Goal: Check status: Check status

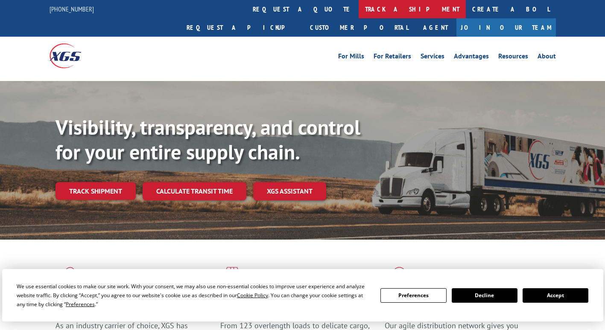
drag, startPoint x: 0, startPoint y: 0, endPoint x: 278, endPoint y: 8, distance: 278.3
click at [358, 8] on link "track a shipment" at bounding box center [411, 9] width 107 height 18
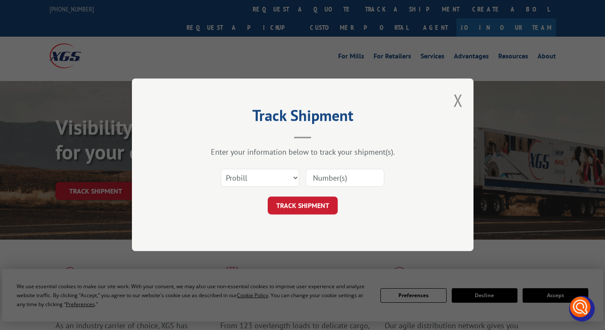
click at [270, 189] on div "Select category... Probill BOL PO" at bounding box center [303, 178] width 256 height 28
click at [270, 183] on select "Select category... Probill BOL PO" at bounding box center [260, 178] width 79 height 18
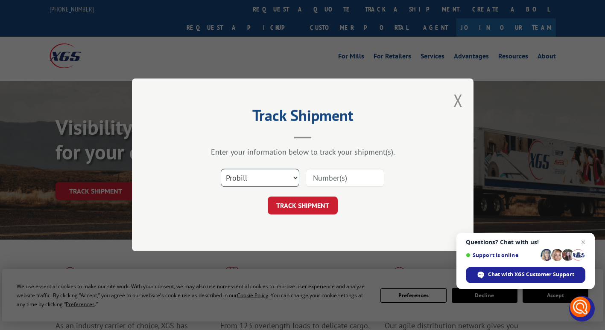
select select
click at [221, 169] on select "Select category... Probill BOL PO" at bounding box center [260, 178] width 79 height 18
click at [321, 181] on input at bounding box center [345, 178] width 79 height 18
paste input "2853072"
type input "2853072"
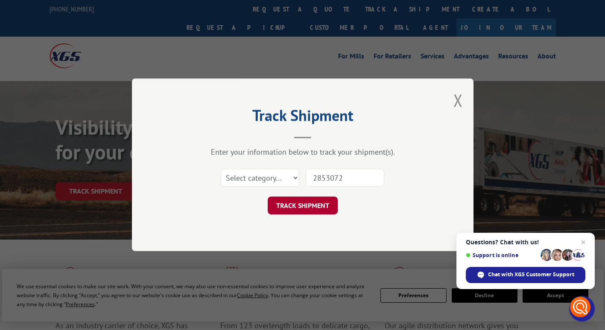
click at [310, 207] on button "TRACK SHIPMENT" at bounding box center [303, 206] width 70 height 18
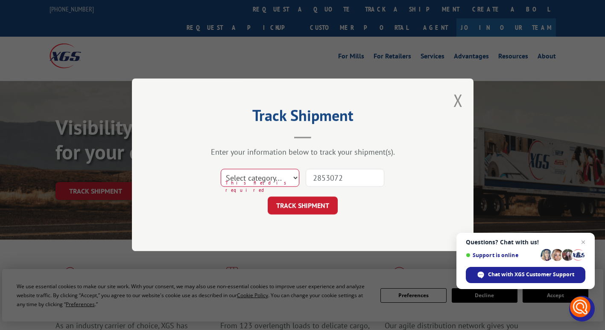
click at [278, 182] on select "Select category... Probill BOL PO" at bounding box center [260, 178] width 79 height 18
select select "probill"
click at [221, 169] on select "Select category... Probill BOL PO" at bounding box center [260, 178] width 79 height 18
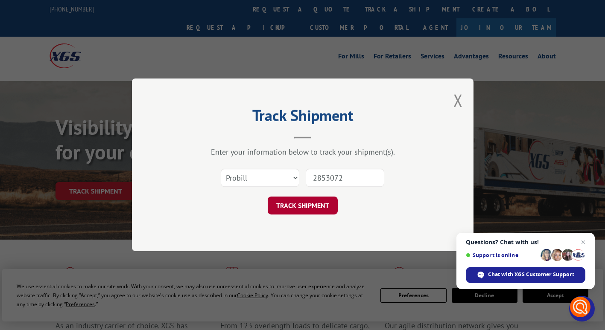
click at [288, 210] on button "TRACK SHIPMENT" at bounding box center [303, 206] width 70 height 18
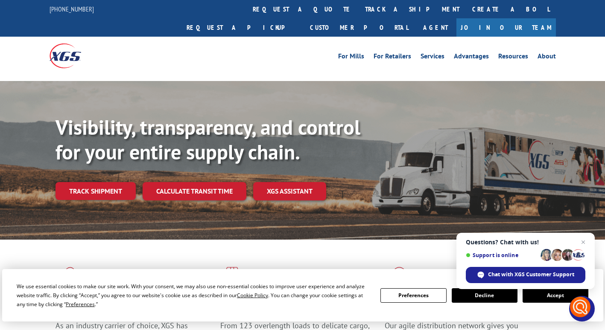
click at [545, 299] on button "Accept" at bounding box center [555, 295] width 66 height 15
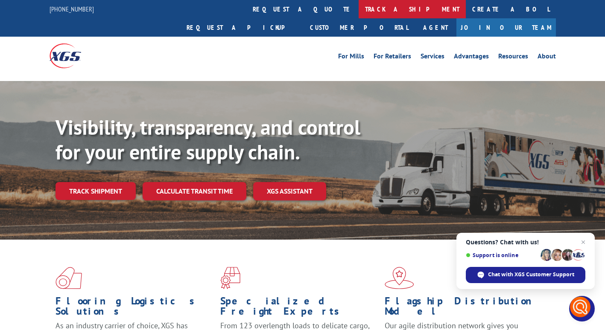
click at [358, 13] on link "track a shipment" at bounding box center [411, 9] width 107 height 18
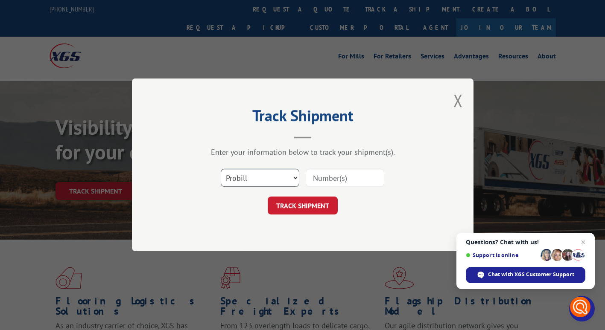
click at [246, 181] on select "Select category... Probill BOL PO" at bounding box center [260, 178] width 79 height 18
select select "bol"
click at [221, 169] on select "Select category... Probill BOL PO" at bounding box center [260, 178] width 79 height 18
click at [320, 181] on input at bounding box center [345, 178] width 79 height 18
type input "5992082"
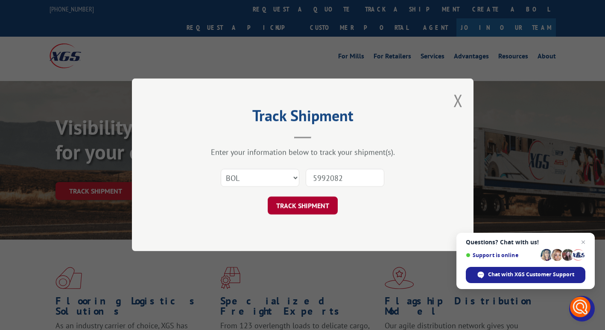
click at [303, 210] on button "TRACK SHIPMENT" at bounding box center [303, 206] width 70 height 18
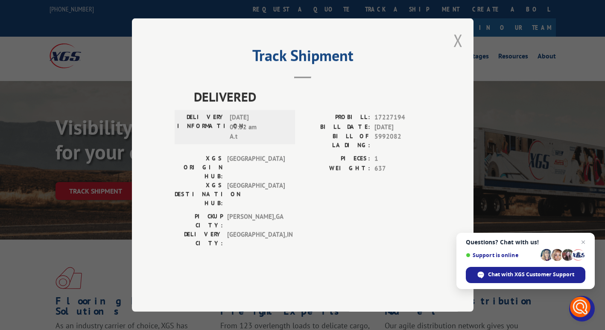
click at [457, 52] on button "Close modal" at bounding box center [457, 40] width 9 height 23
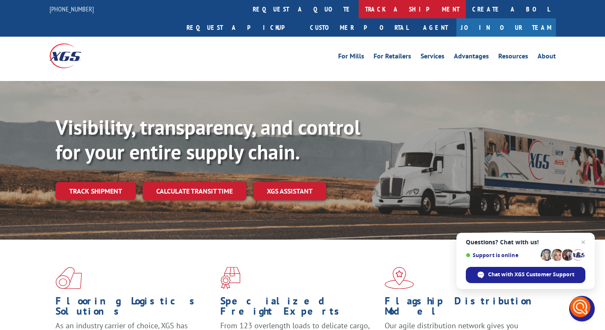
click at [358, 4] on link "track a shipment" at bounding box center [411, 9] width 107 height 18
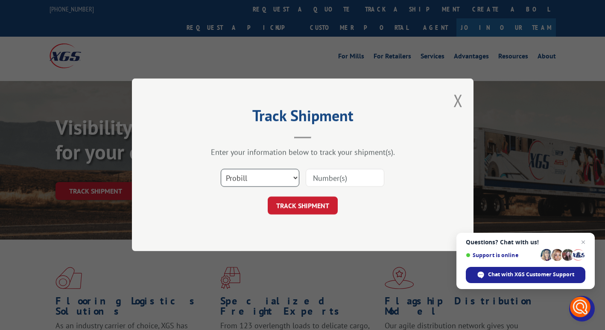
click at [287, 178] on select "Select category... Probill BOL PO" at bounding box center [260, 178] width 79 height 18
select select "po"
click at [221, 169] on select "Select category... Probill BOL PO" at bounding box center [260, 178] width 79 height 18
paste input "2853072"
type input "2853072"
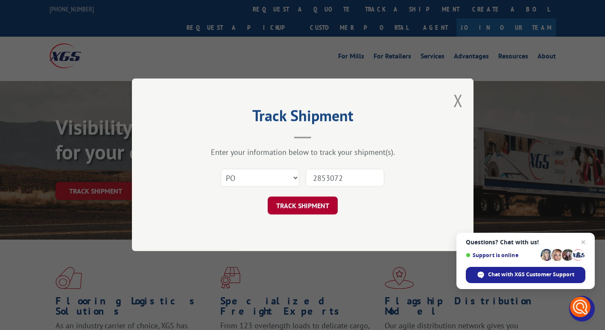
click at [305, 213] on button "TRACK SHIPMENT" at bounding box center [303, 206] width 70 height 18
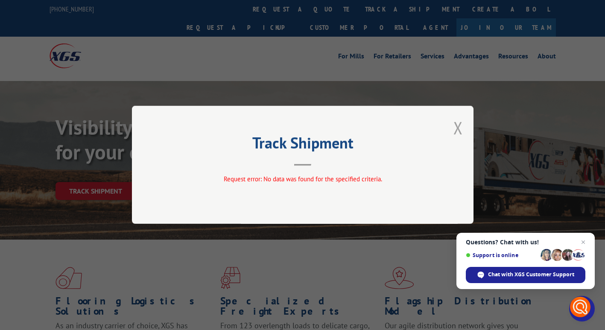
click at [458, 130] on button "Close modal" at bounding box center [457, 128] width 9 height 23
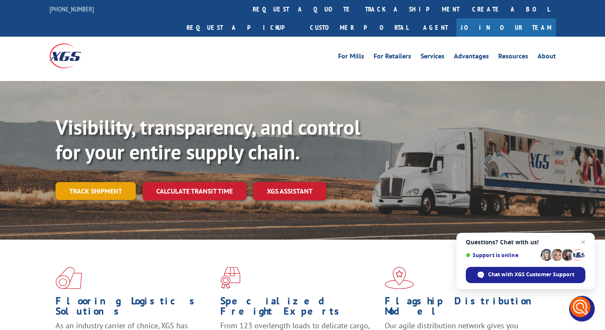
click at [97, 182] on link "Track shipment" at bounding box center [95, 191] width 80 height 18
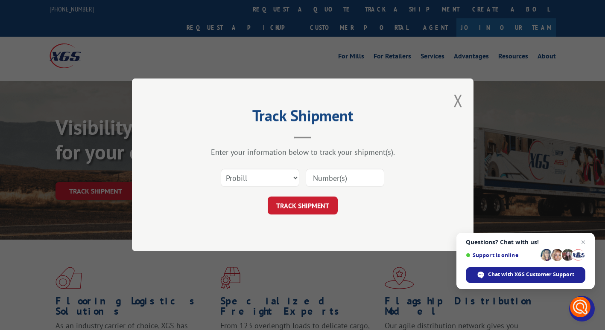
click at [320, 178] on input at bounding box center [345, 178] width 79 height 18
type input "2853072"
click at [325, 208] on button "TRACK SHIPMENT" at bounding box center [303, 206] width 70 height 18
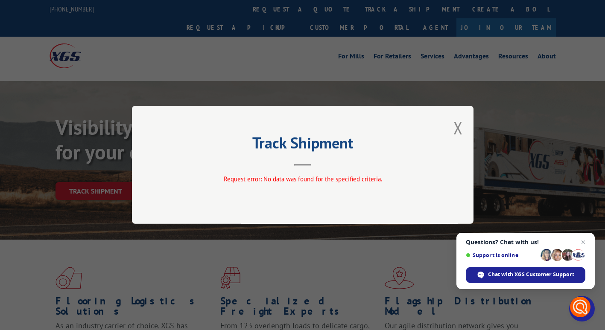
click at [464, 125] on div "Track Shipment Request error: No data was found for the specified criteria." at bounding box center [302, 165] width 341 height 118
click at [132, 188] on div "Track Shipment Request error: No data was found for the specified criteria." at bounding box center [302, 165] width 341 height 118
click at [455, 128] on button "Close modal" at bounding box center [457, 128] width 9 height 23
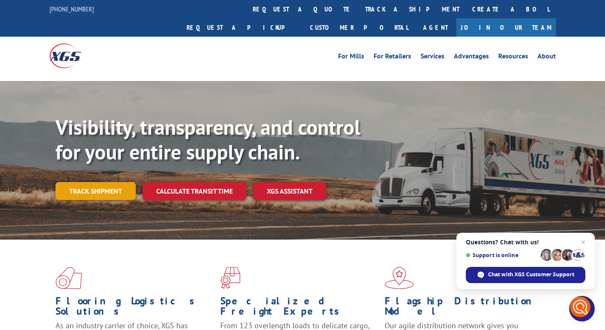
click at [115, 182] on link "Track shipment" at bounding box center [95, 191] width 80 height 18
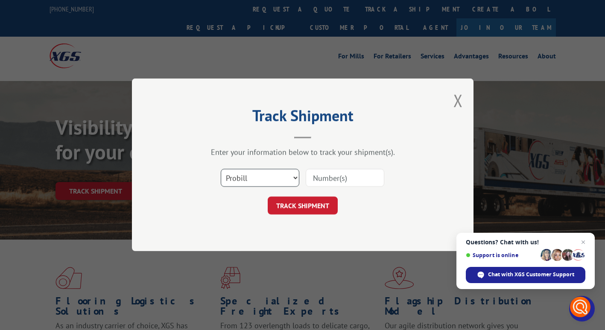
click at [254, 181] on select "Select category... Probill BOL PO" at bounding box center [260, 178] width 79 height 18
select select "bol"
click at [221, 169] on select "Select category... Probill BOL PO" at bounding box center [260, 178] width 79 height 18
click at [322, 177] on input at bounding box center [345, 178] width 79 height 18
type input "2853072"
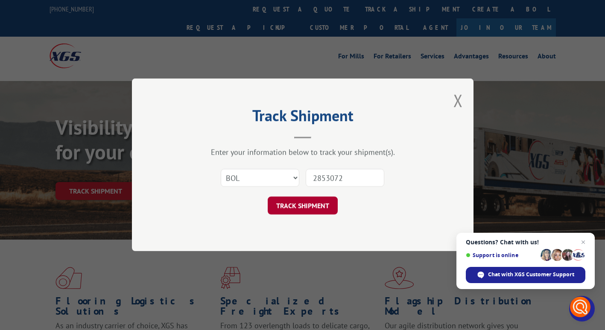
click at [316, 209] on button "TRACK SHIPMENT" at bounding box center [303, 206] width 70 height 18
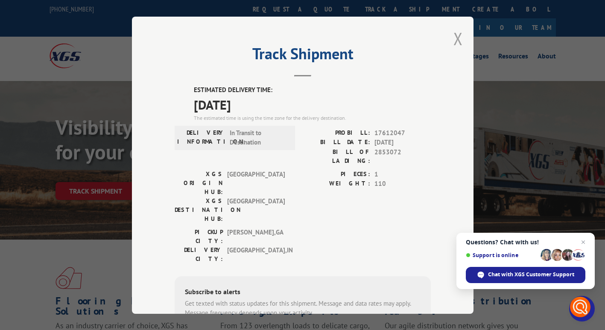
click at [453, 41] on button "Close modal" at bounding box center [457, 38] width 9 height 23
